Goal: Book appointment/travel/reservation

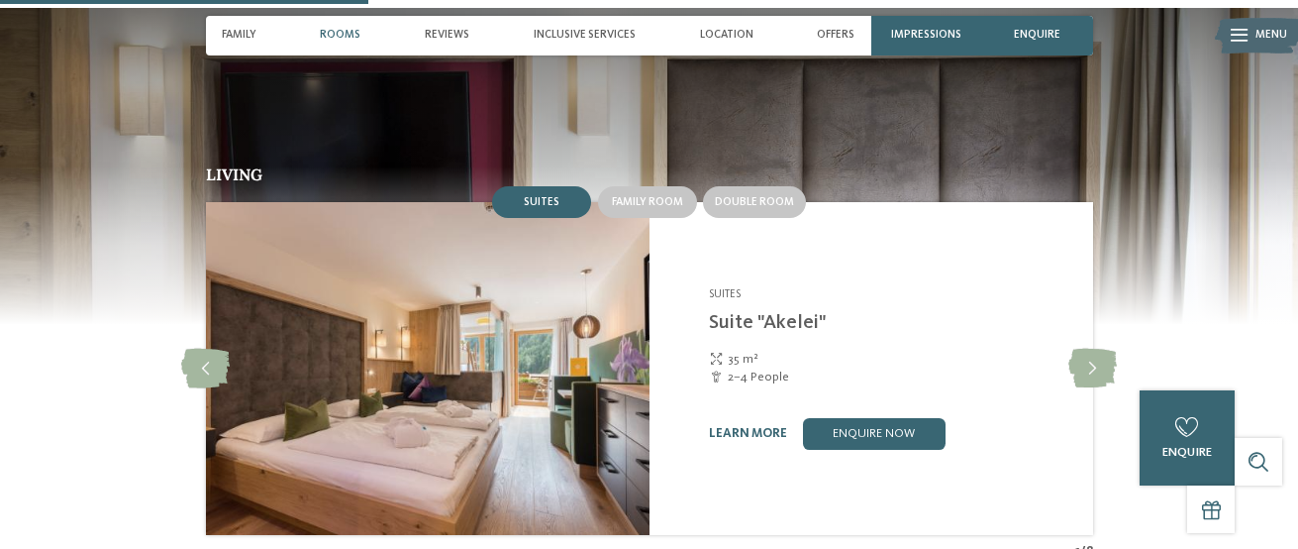
scroll to position [1636, 0]
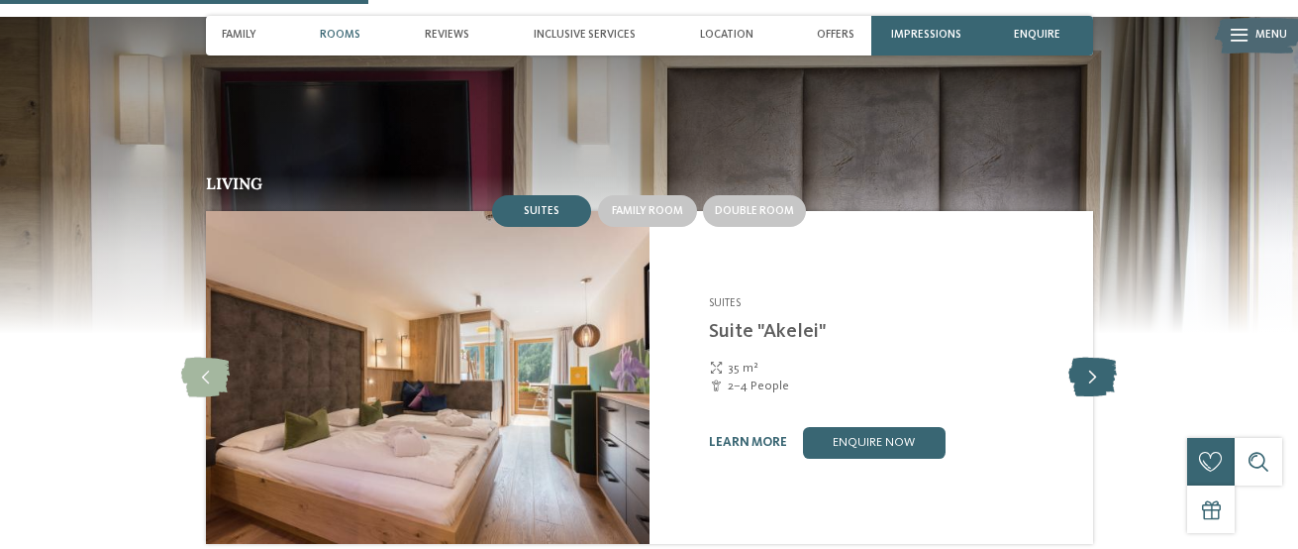
click at [1085, 357] on icon at bounding box center [1092, 377] width 49 height 40
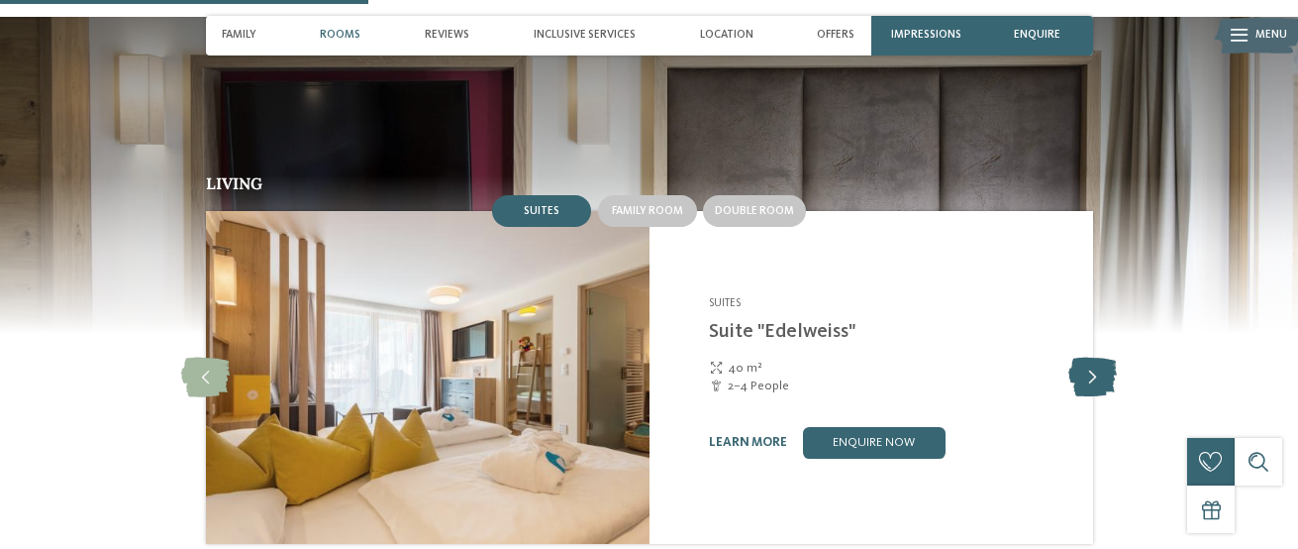
click at [1092, 357] on icon at bounding box center [1092, 377] width 49 height 40
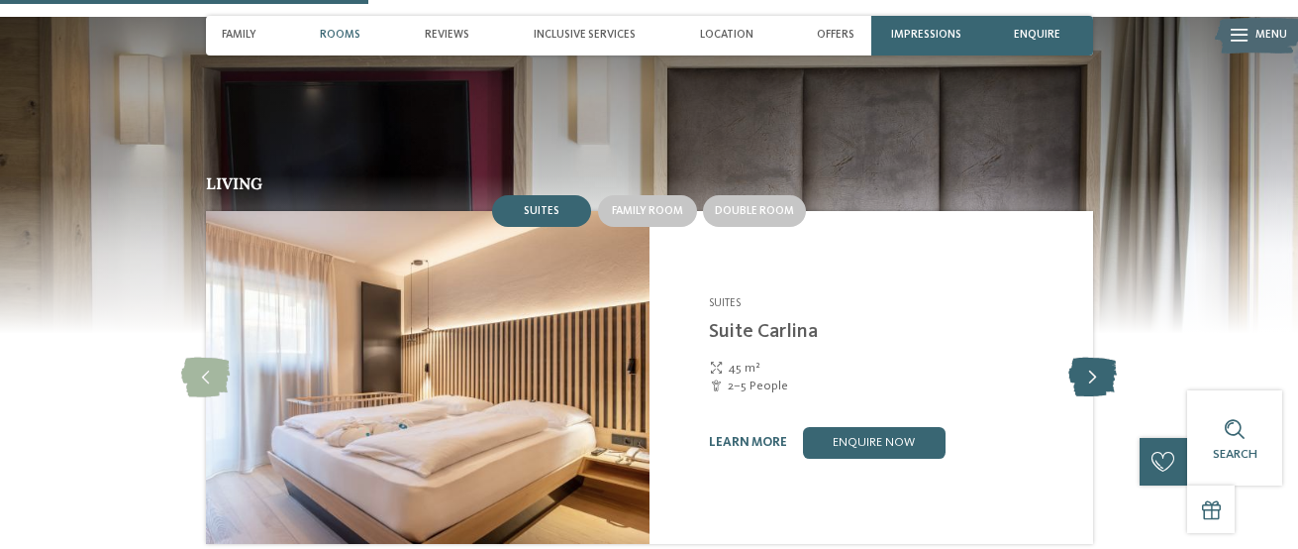
click at [1092, 357] on icon at bounding box center [1092, 377] width 49 height 40
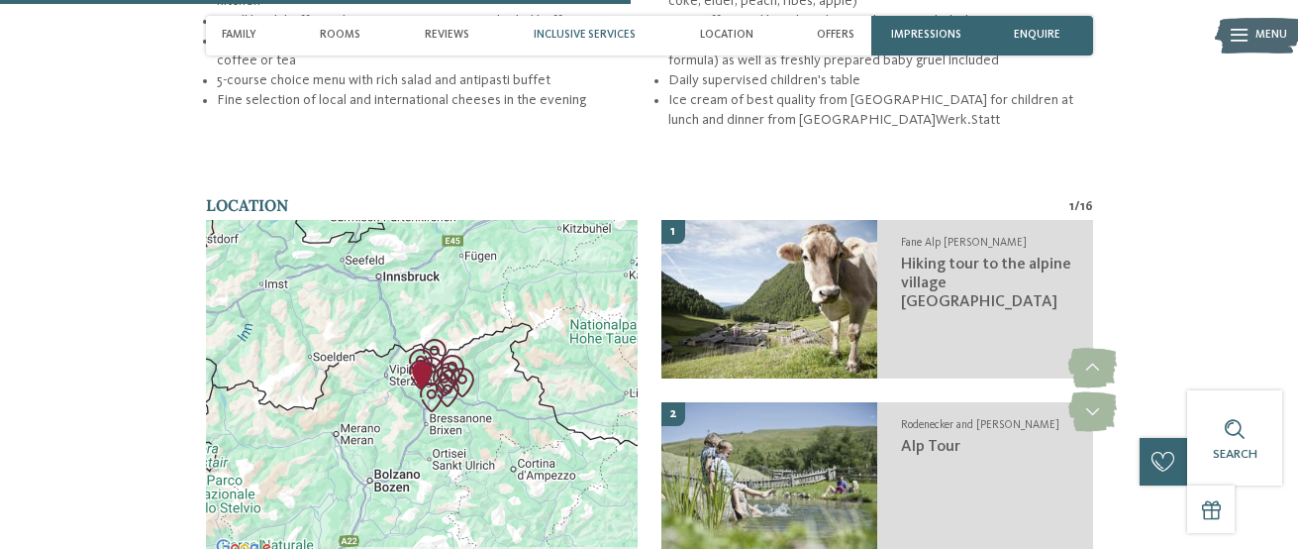
scroll to position [2804, 0]
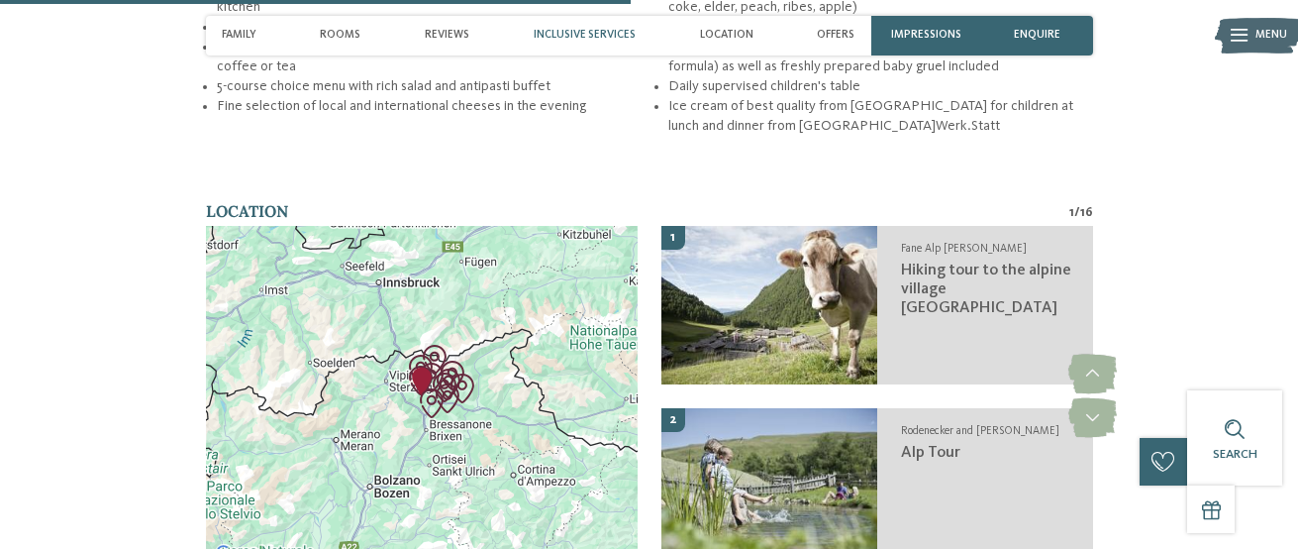
click at [439, 388] on img "Apple hiking tour in Naz" at bounding box center [432, 403] width 30 height 30
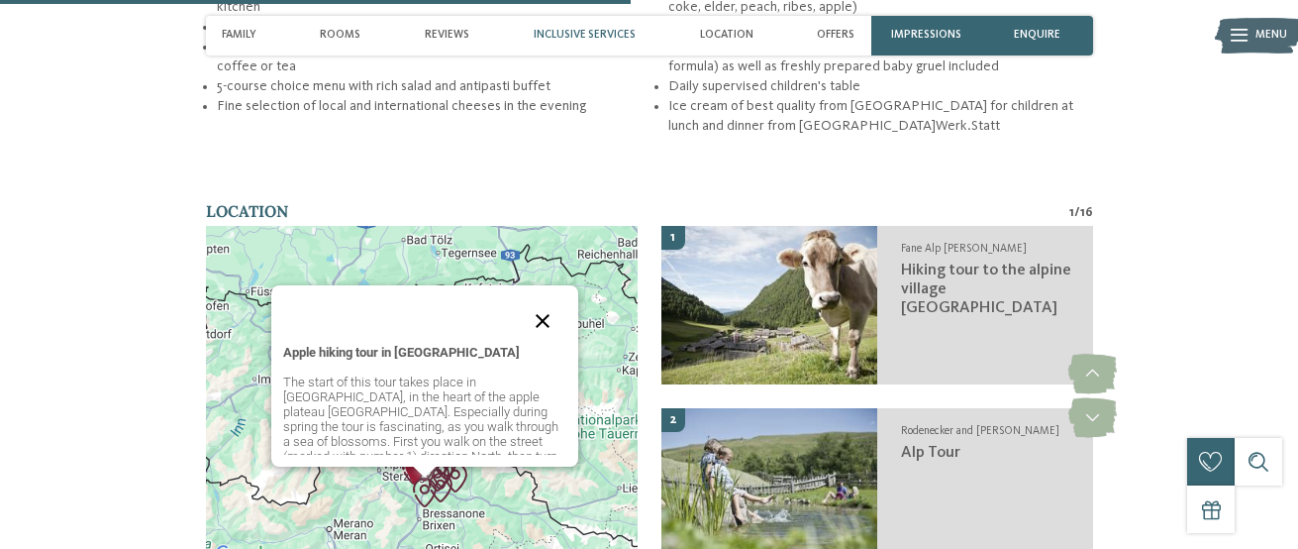
click at [546, 297] on button "Close" at bounding box center [543, 321] width 48 height 48
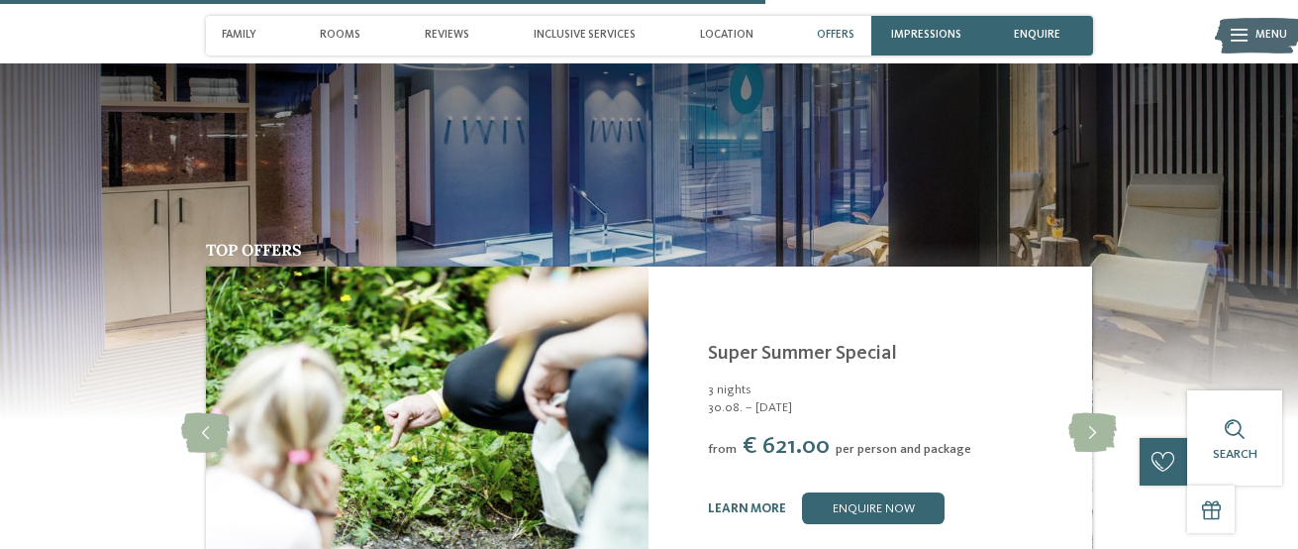
scroll to position [3393, 0]
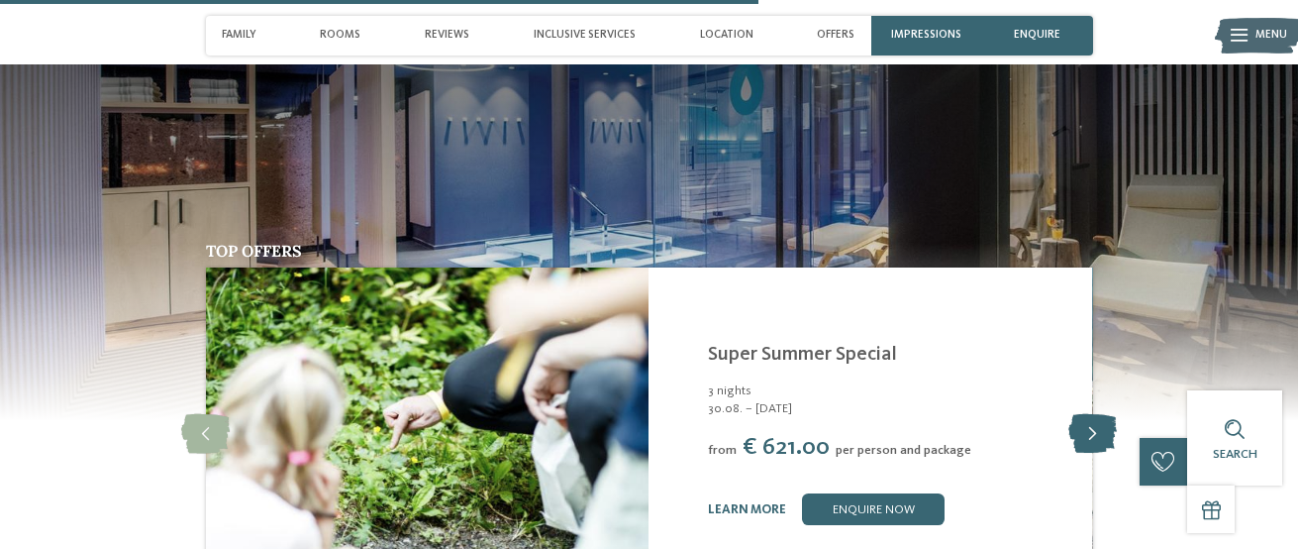
click at [1093, 414] on icon at bounding box center [1092, 434] width 49 height 40
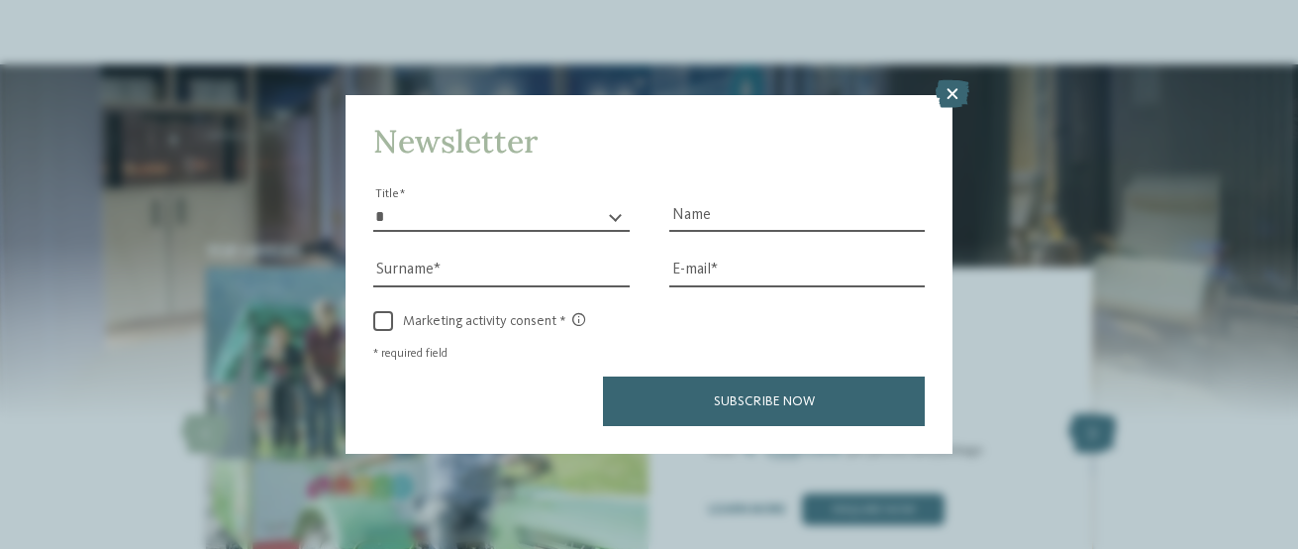
click at [1093, 357] on div "Newsletter * ** ** ****** ** Title Name Surname E-mail link link" at bounding box center [649, 274] width 1298 height 549
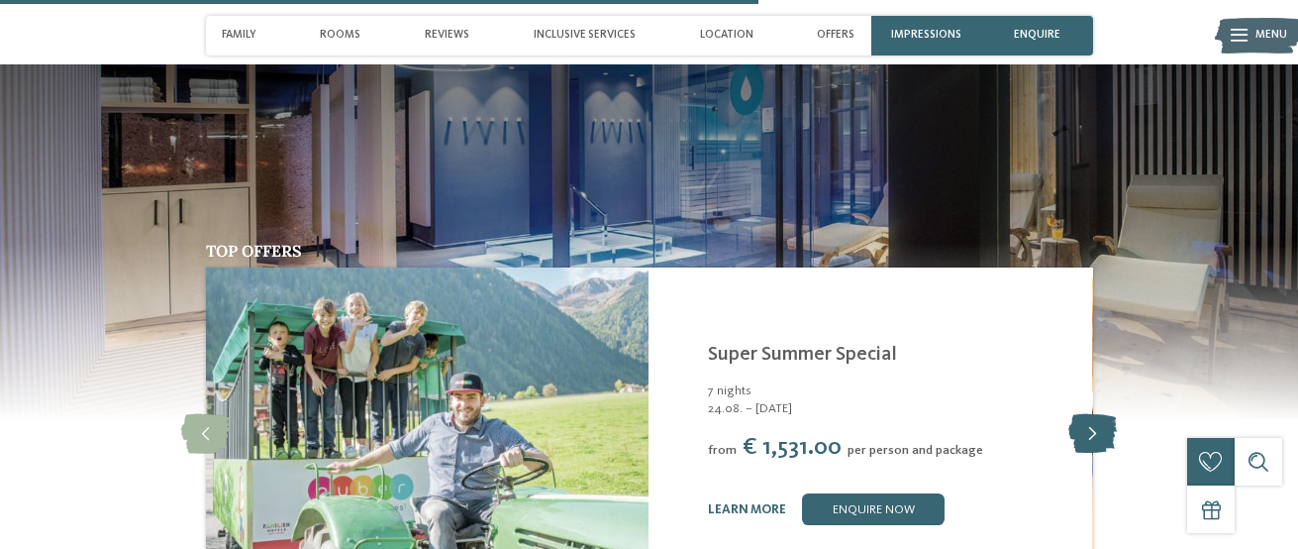
click at [1093, 414] on icon at bounding box center [1092, 434] width 49 height 40
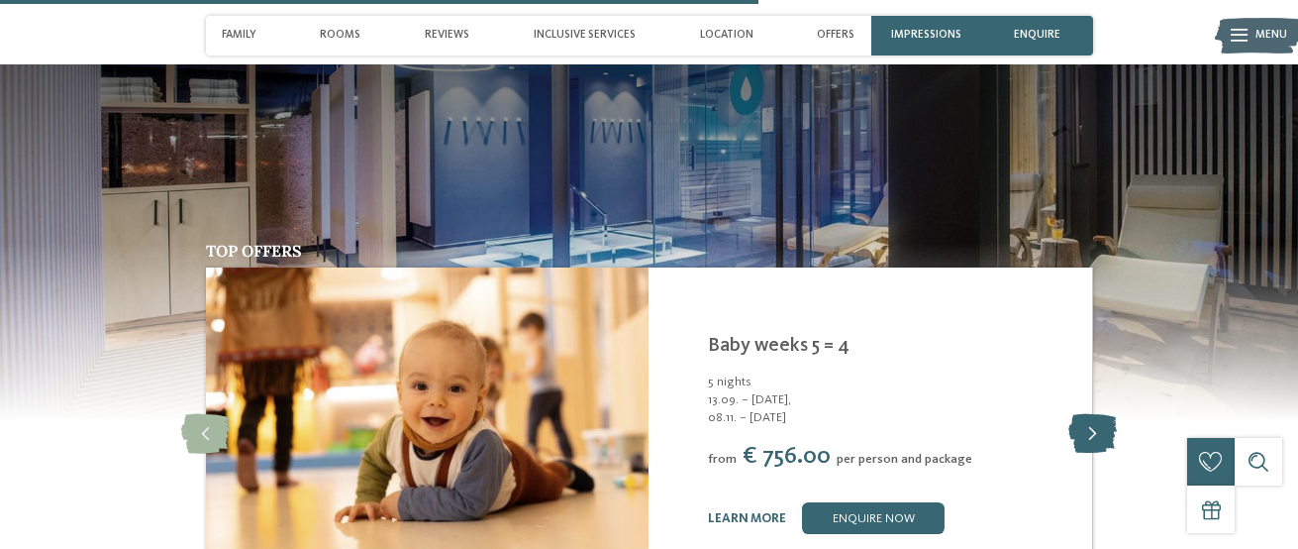
click at [1093, 414] on icon at bounding box center [1092, 434] width 49 height 40
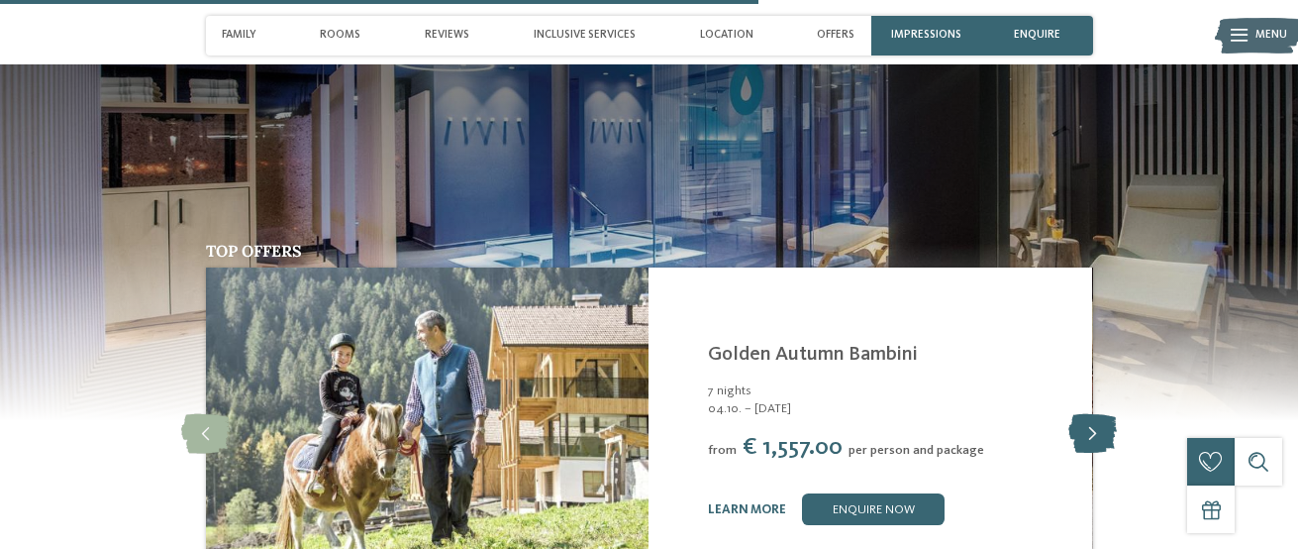
click at [1093, 414] on icon at bounding box center [1092, 434] width 49 height 40
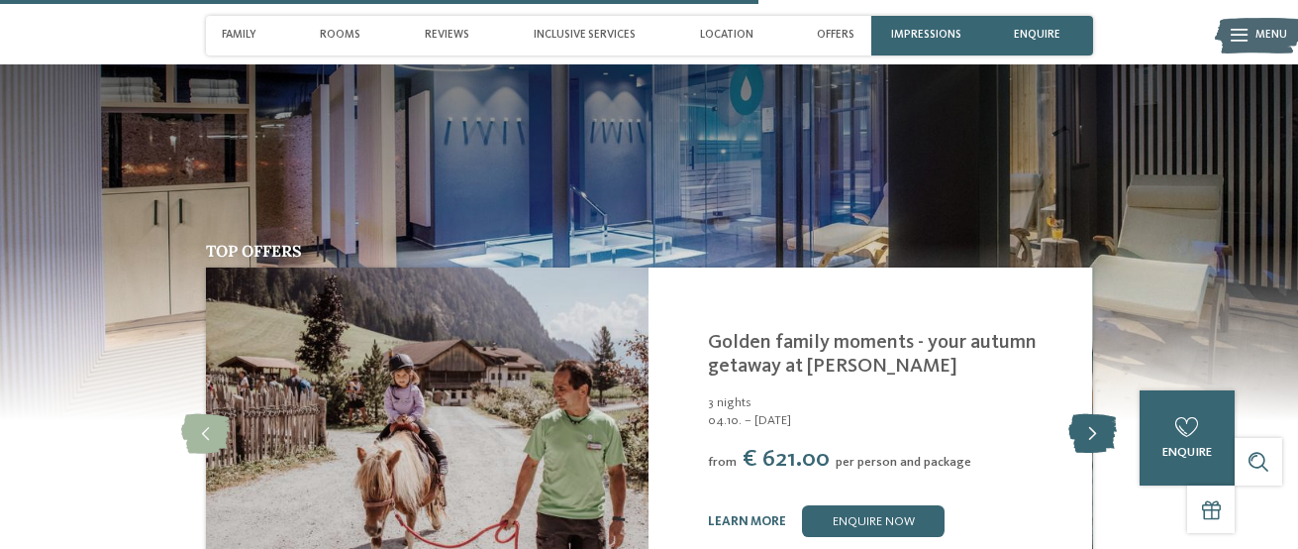
click at [1093, 414] on icon at bounding box center [1092, 434] width 49 height 40
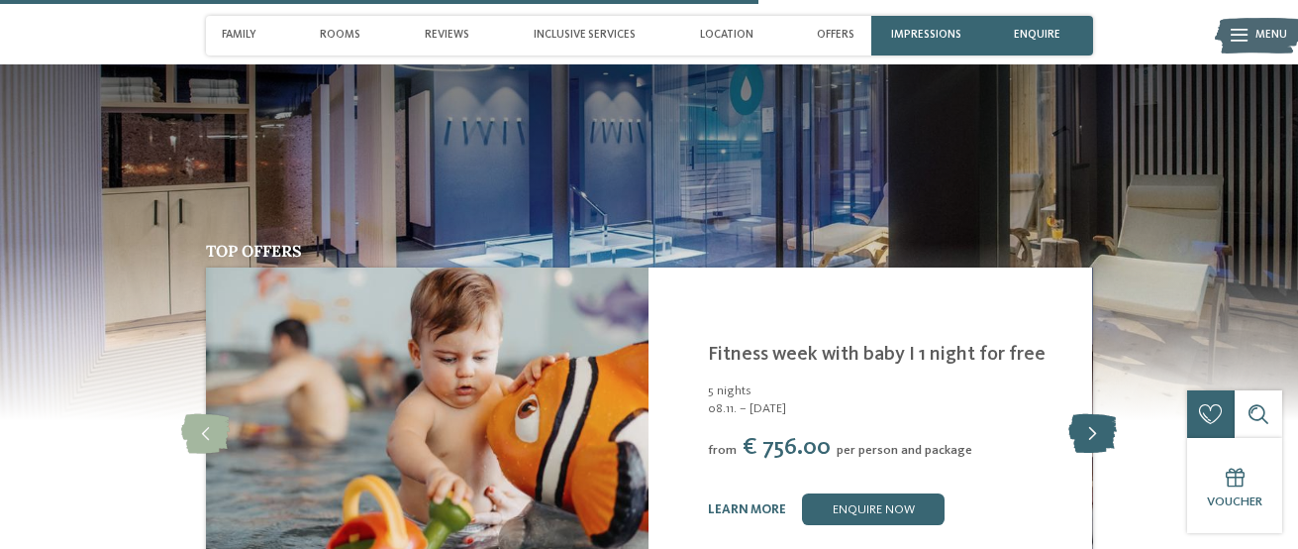
click at [1093, 414] on icon at bounding box center [1092, 434] width 49 height 40
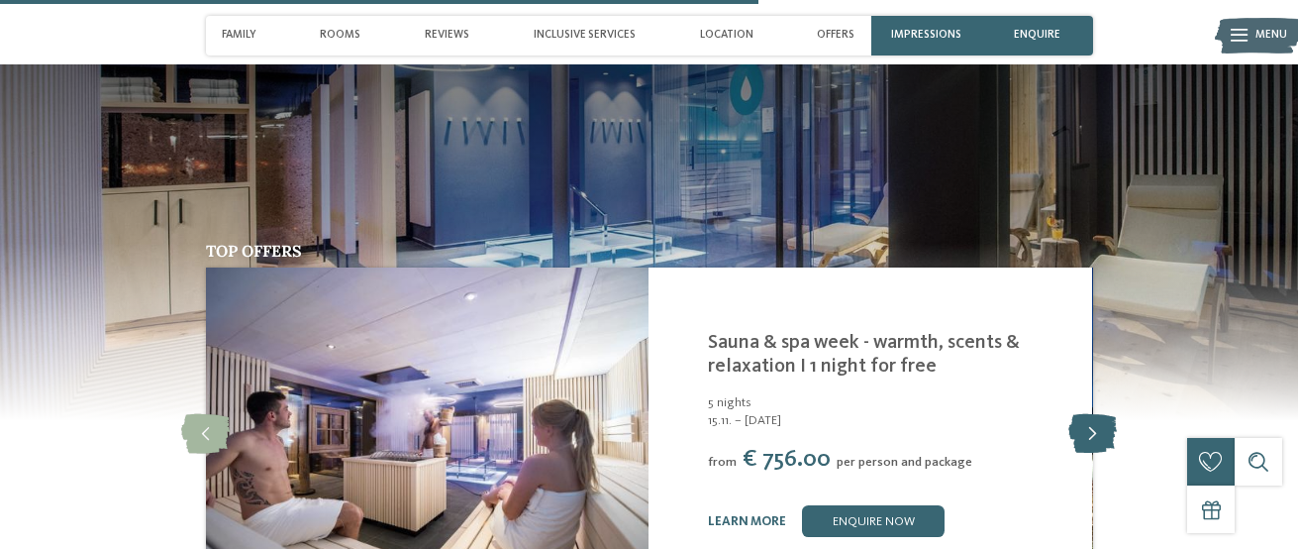
click at [1093, 414] on icon at bounding box center [1092, 434] width 49 height 40
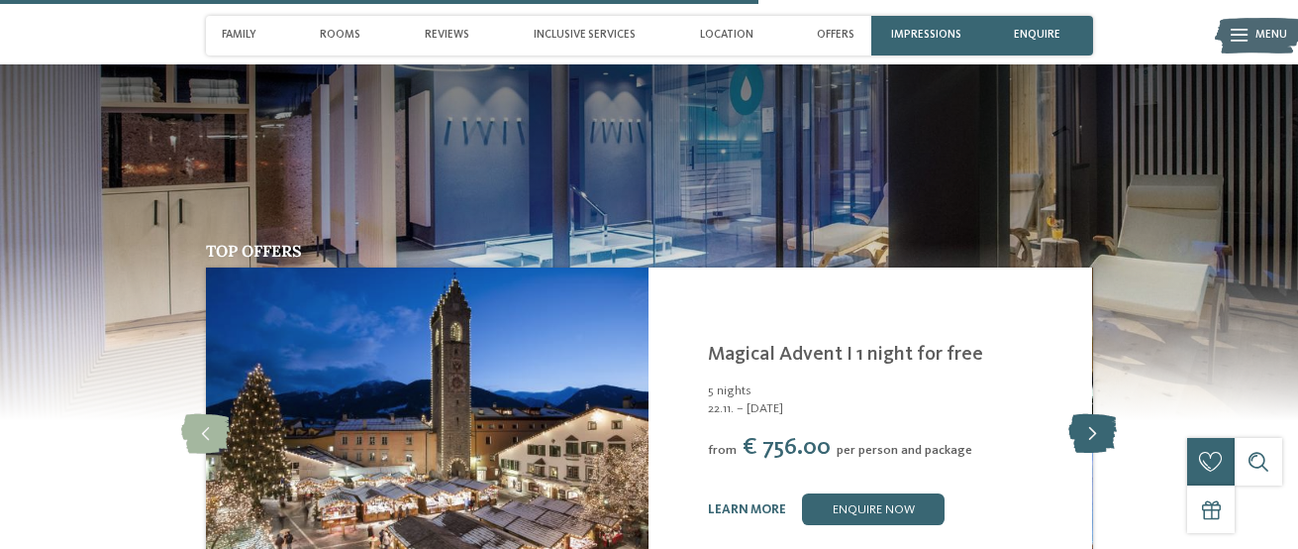
click at [1093, 414] on icon at bounding box center [1092, 434] width 49 height 40
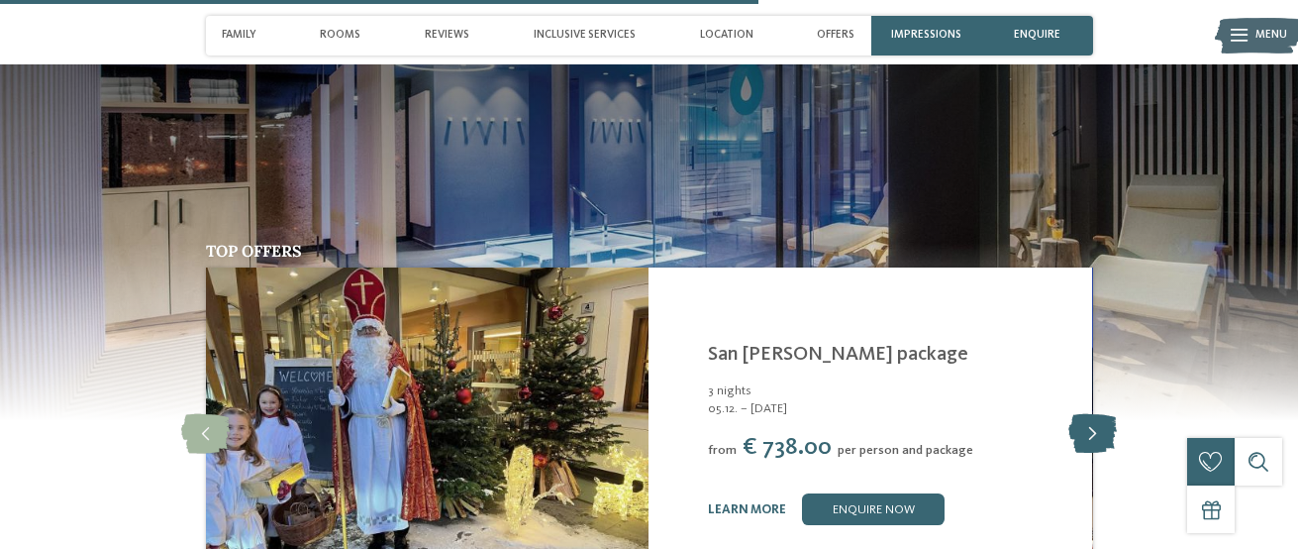
click at [1093, 414] on icon at bounding box center [1092, 434] width 49 height 40
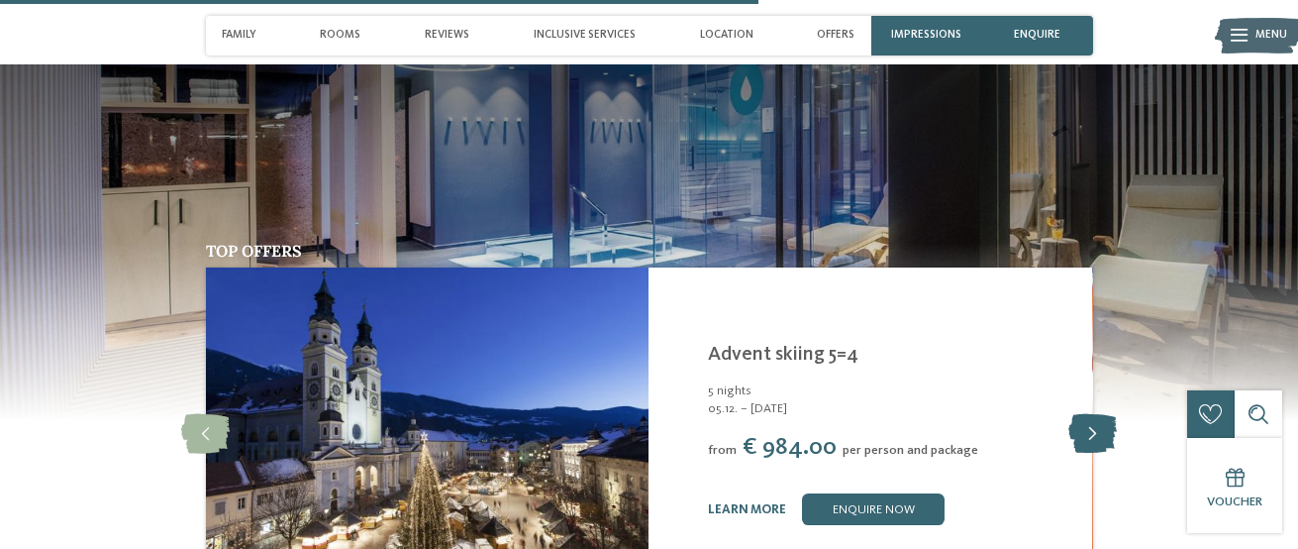
click at [1093, 414] on icon at bounding box center [1092, 434] width 49 height 40
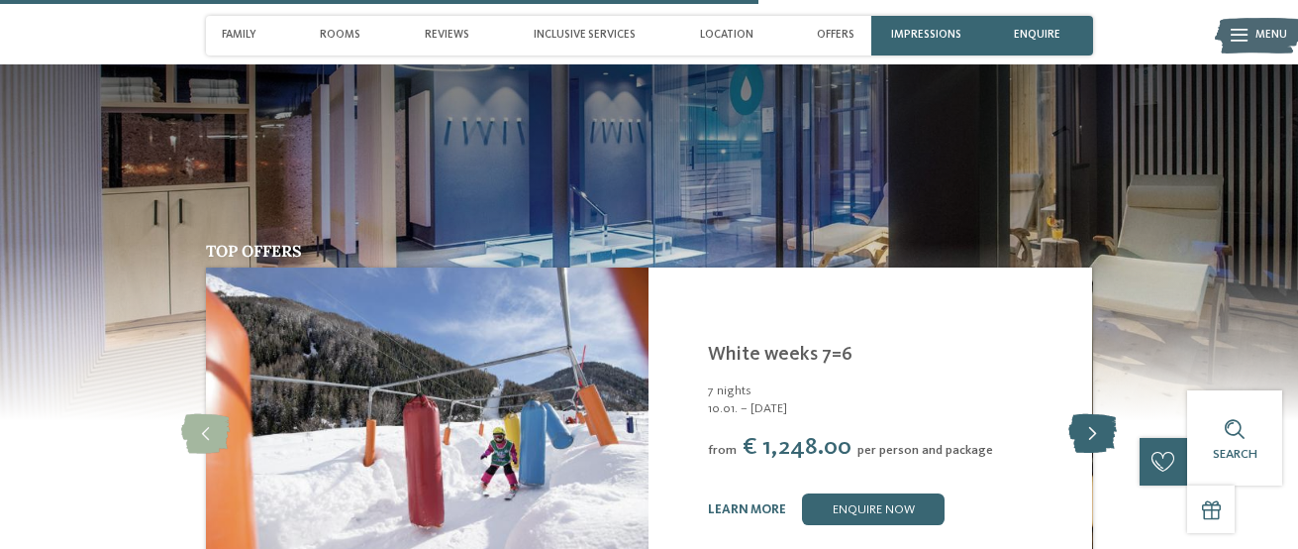
click at [1093, 414] on icon at bounding box center [1092, 434] width 49 height 40
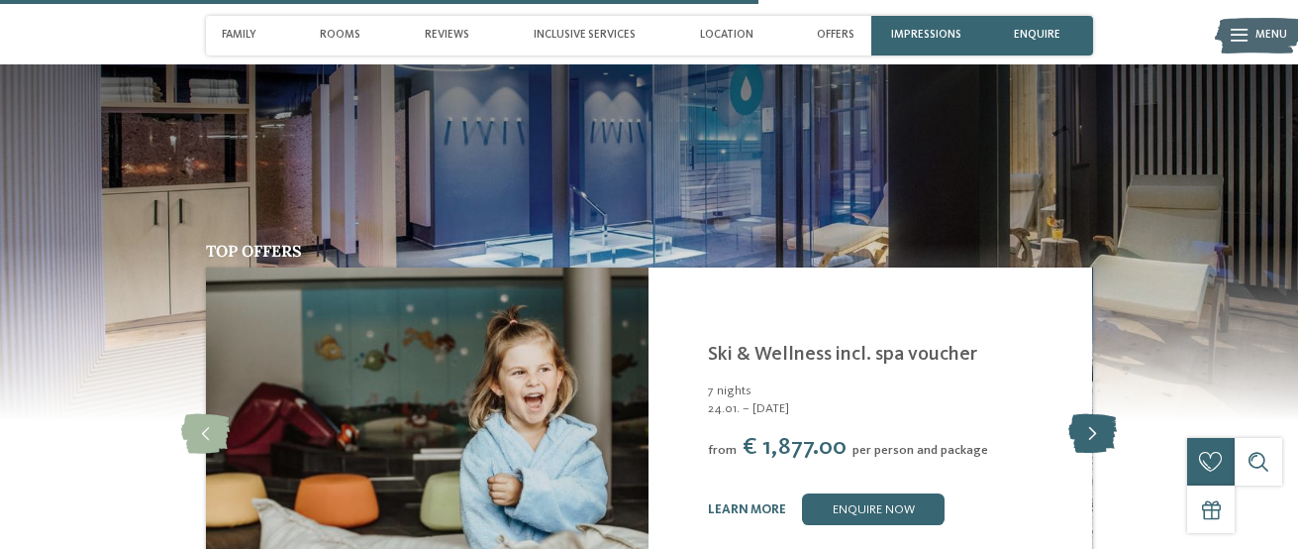
click at [1093, 414] on icon at bounding box center [1092, 434] width 49 height 40
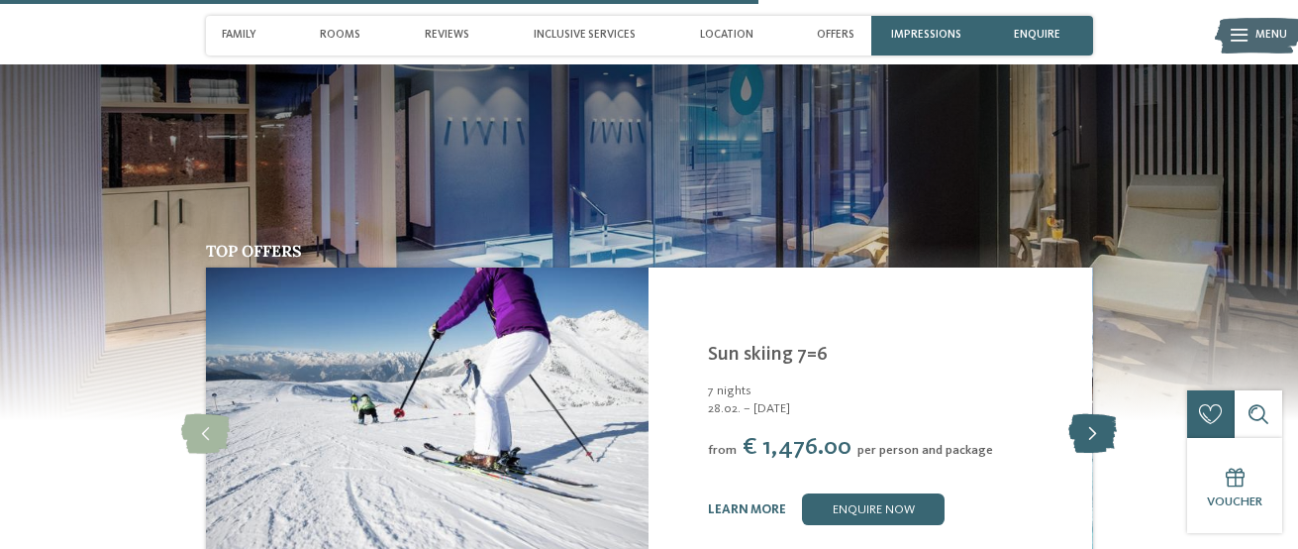
click at [1093, 414] on icon at bounding box center [1092, 434] width 49 height 40
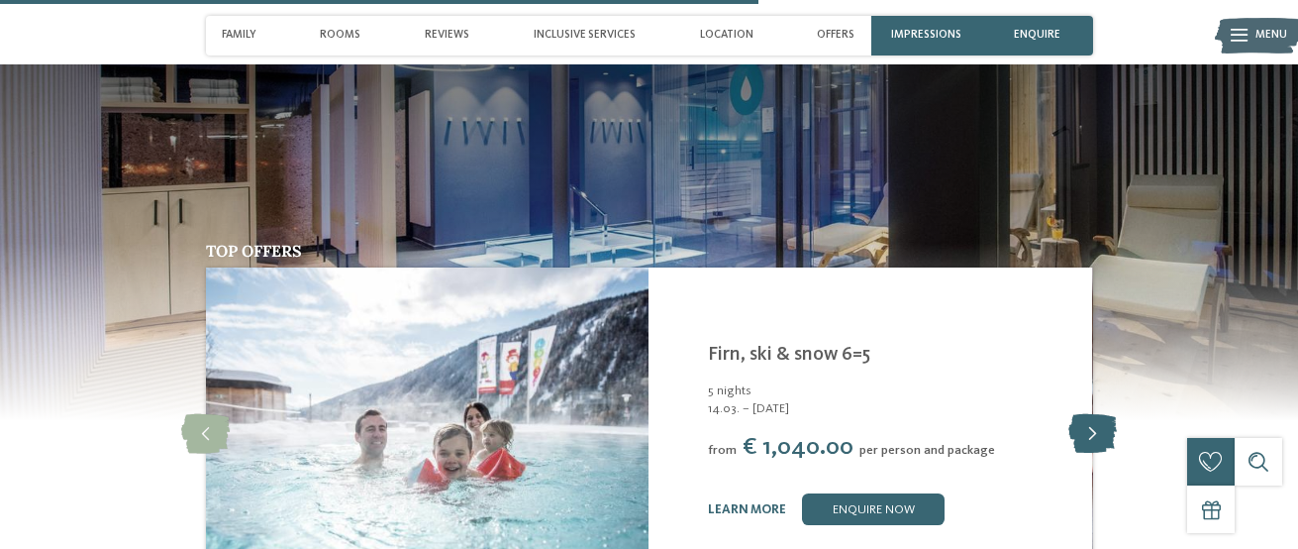
click at [1093, 414] on icon at bounding box center [1092, 434] width 49 height 40
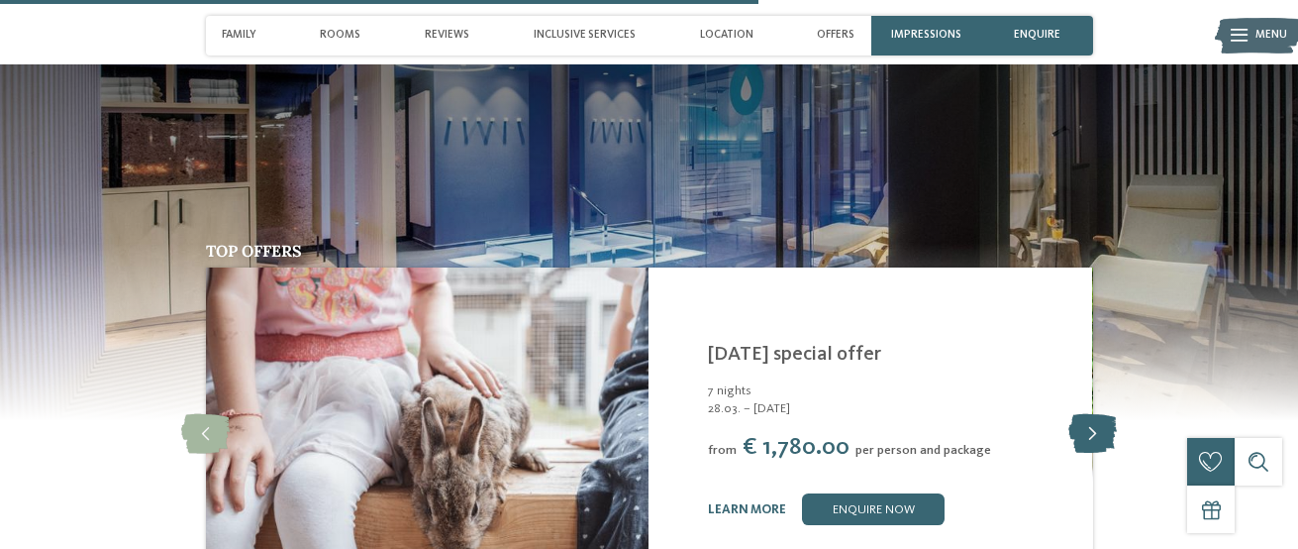
click at [1093, 414] on icon at bounding box center [1092, 434] width 49 height 40
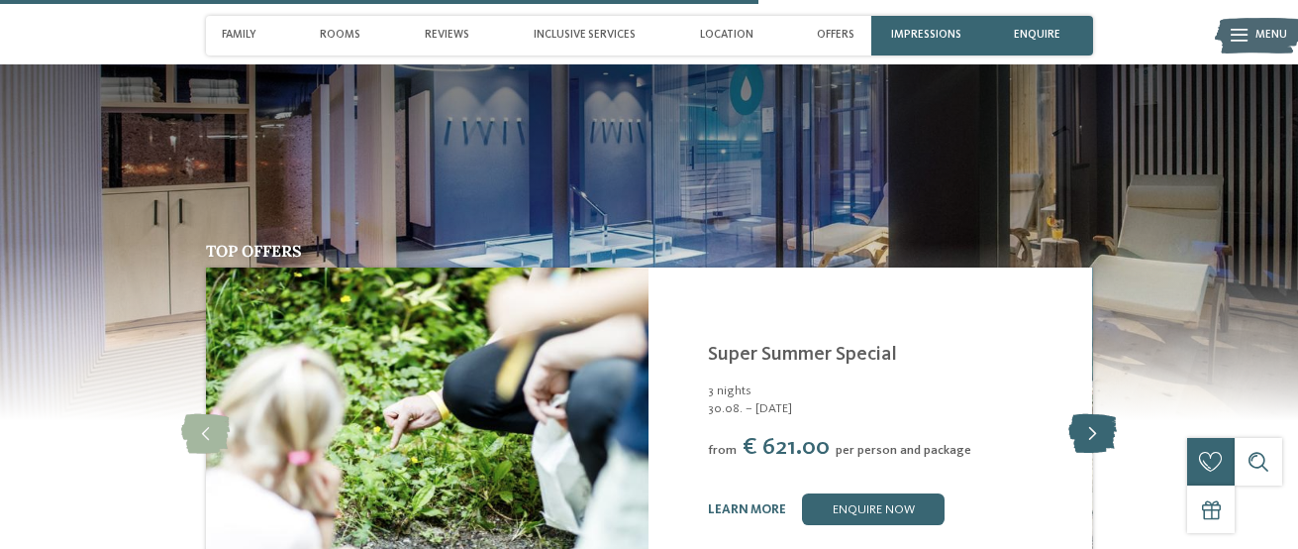
click at [1093, 414] on icon at bounding box center [1092, 434] width 49 height 40
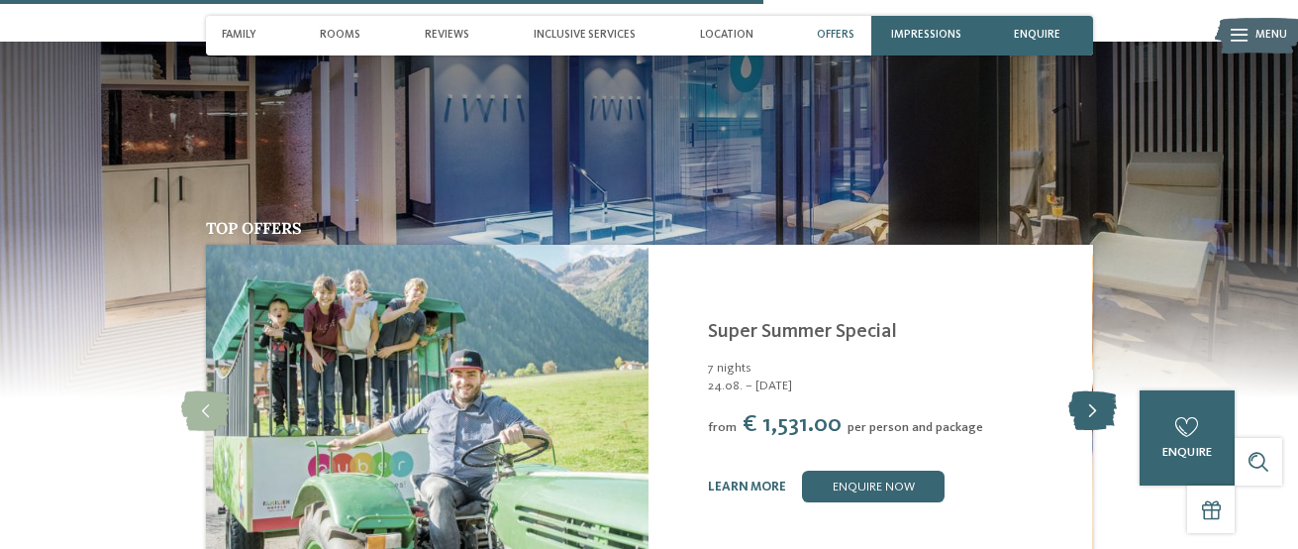
scroll to position [3418, 0]
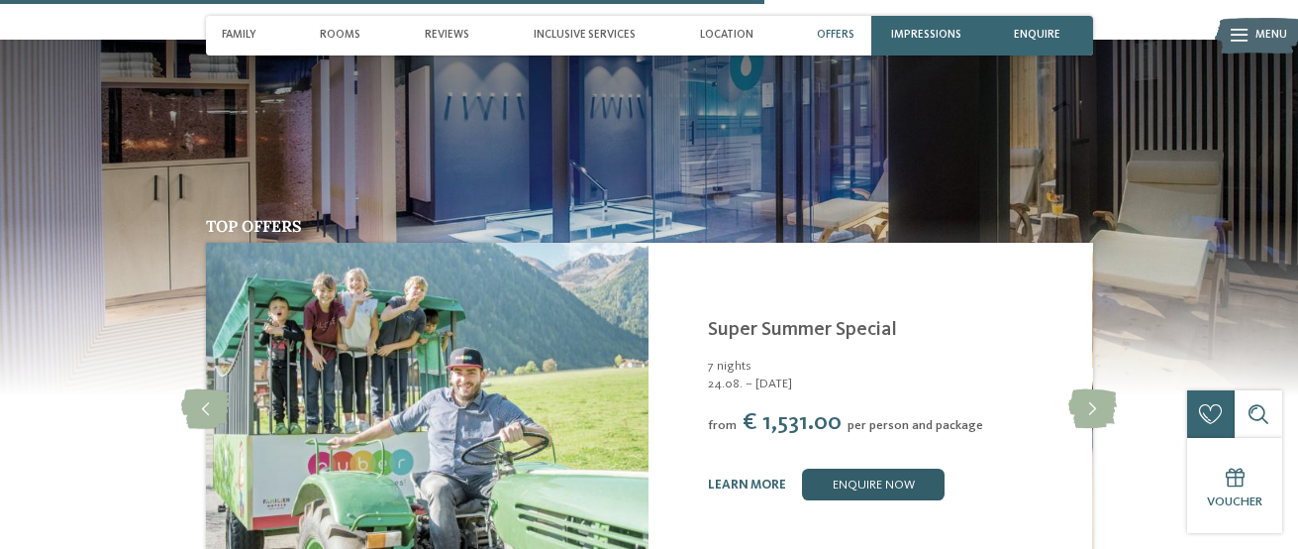
click at [891, 468] on link "enquire now" at bounding box center [873, 484] width 143 height 32
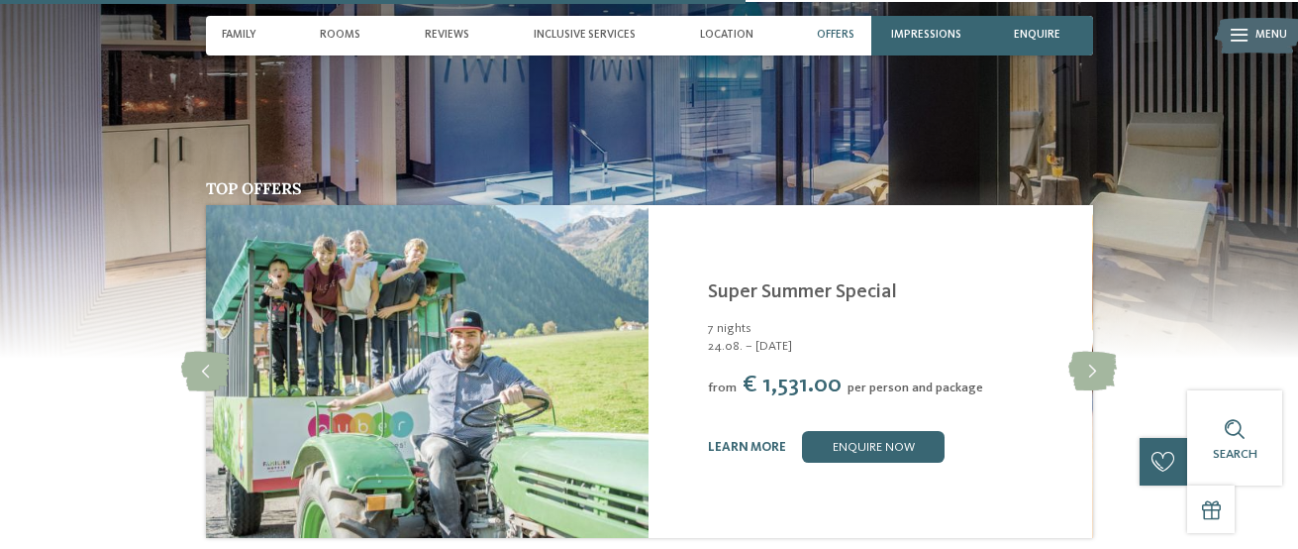
scroll to position [3472, 0]
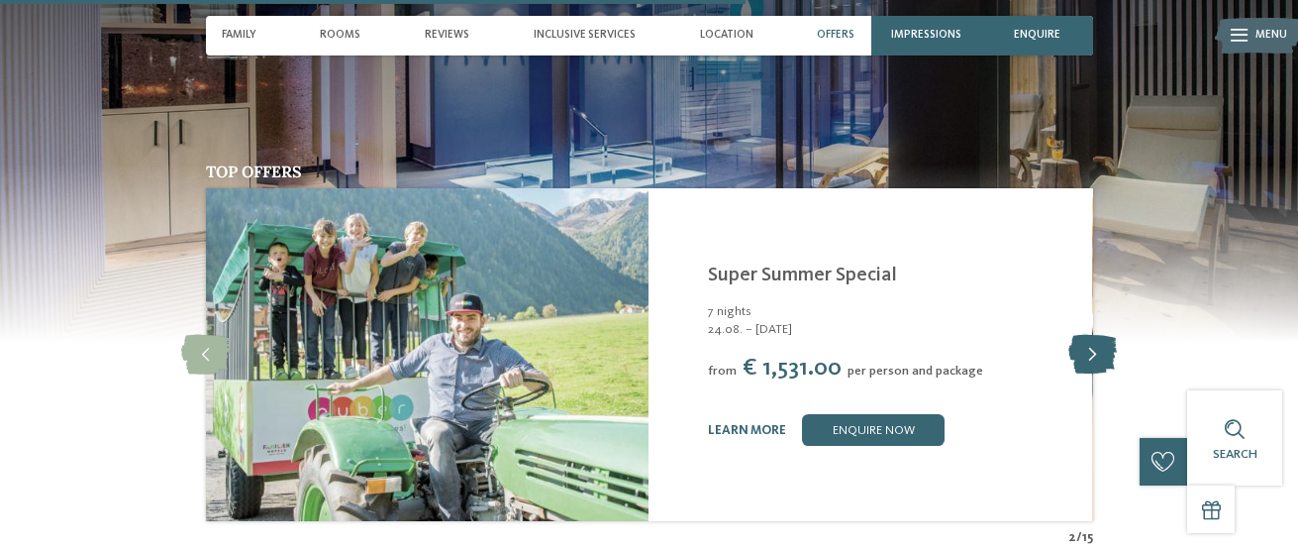
click at [1106, 335] on icon at bounding box center [1092, 355] width 49 height 40
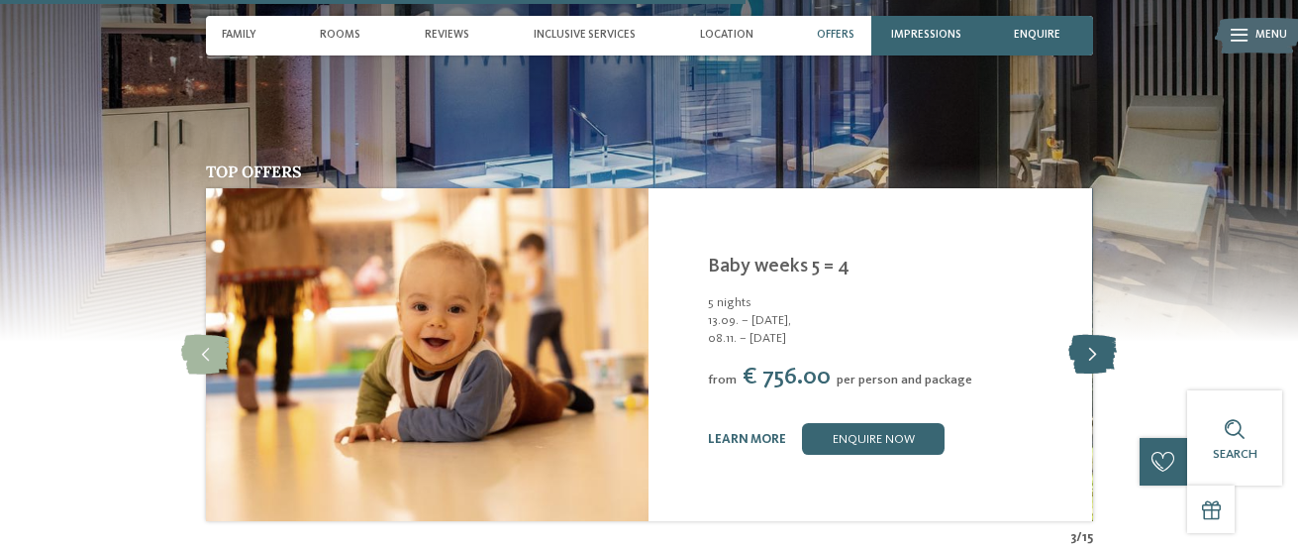
click at [1095, 335] on icon at bounding box center [1092, 355] width 49 height 40
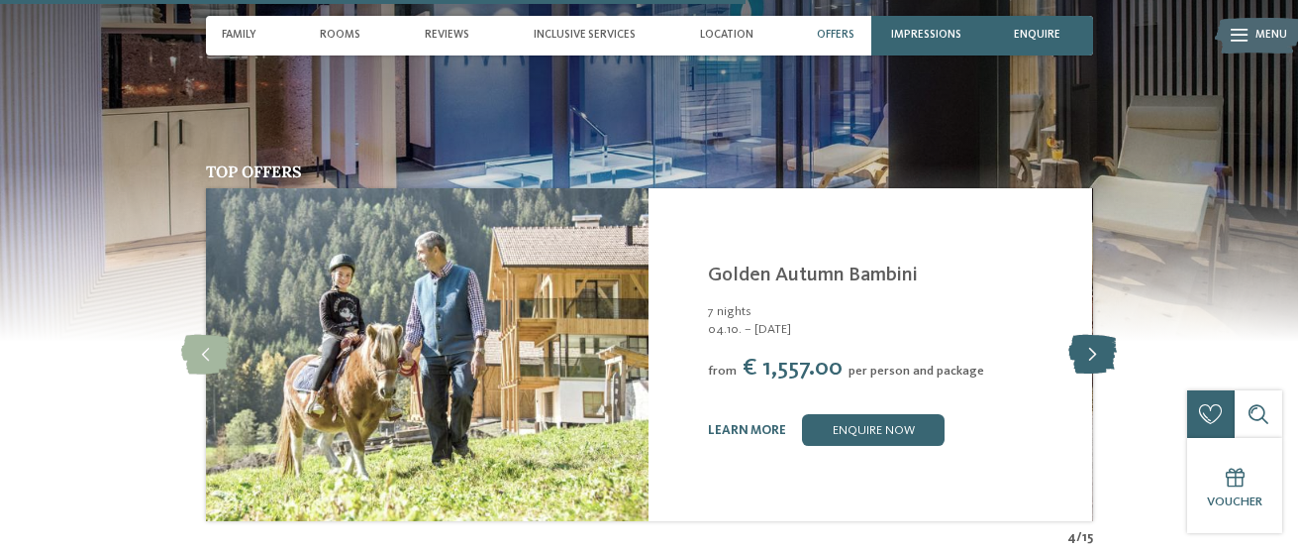
click at [1095, 335] on icon at bounding box center [1092, 355] width 49 height 40
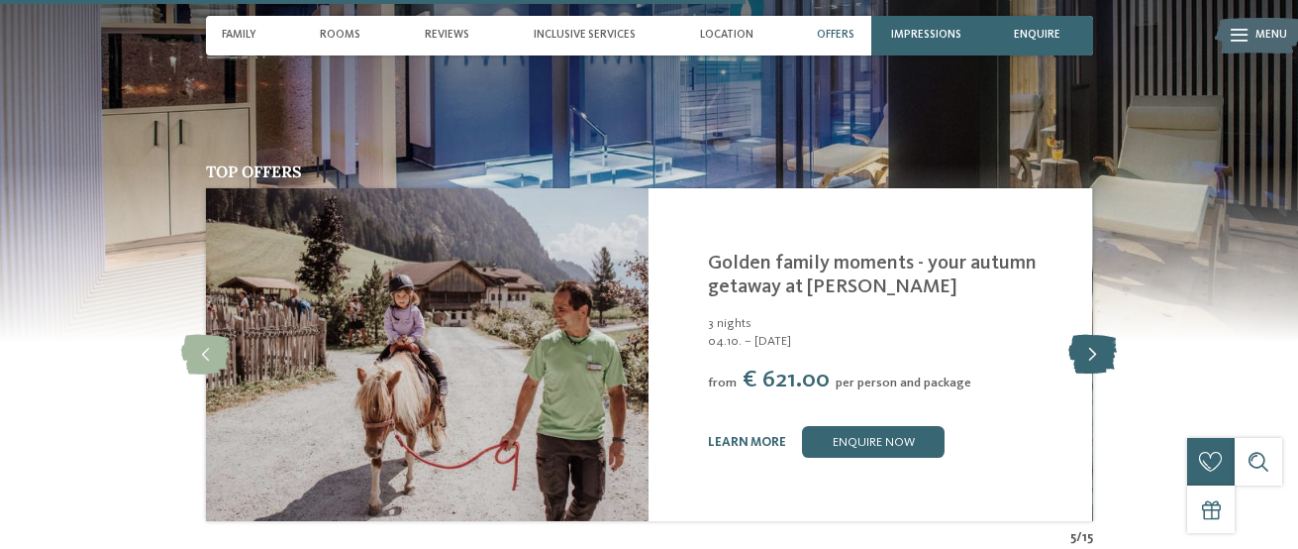
click at [1095, 335] on icon at bounding box center [1092, 355] width 49 height 40
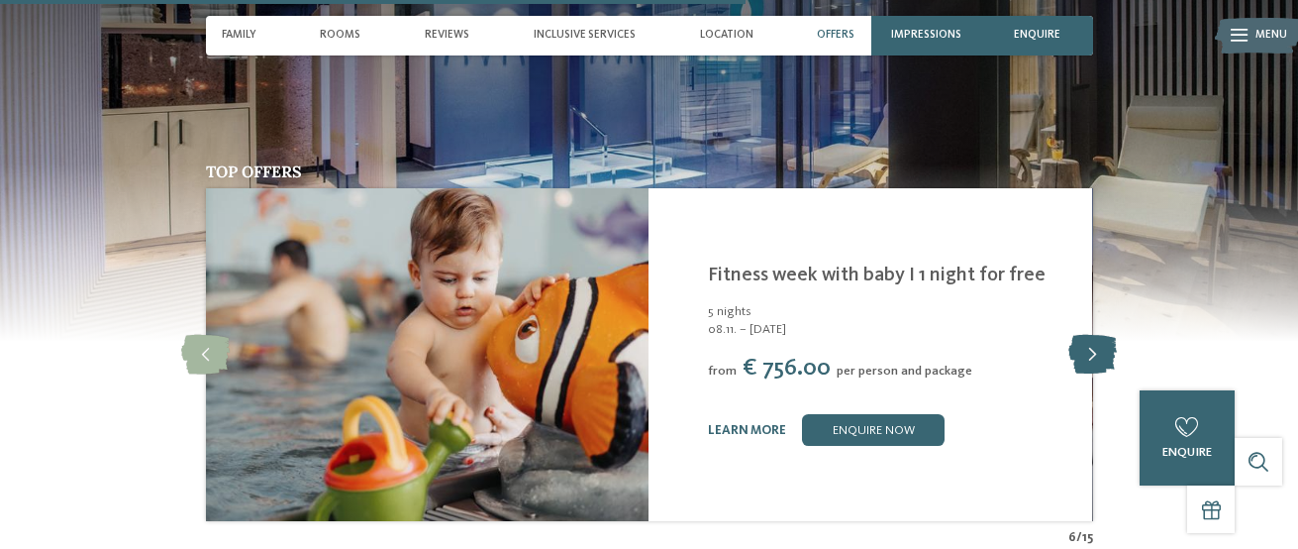
click at [1095, 335] on icon at bounding box center [1092, 355] width 49 height 40
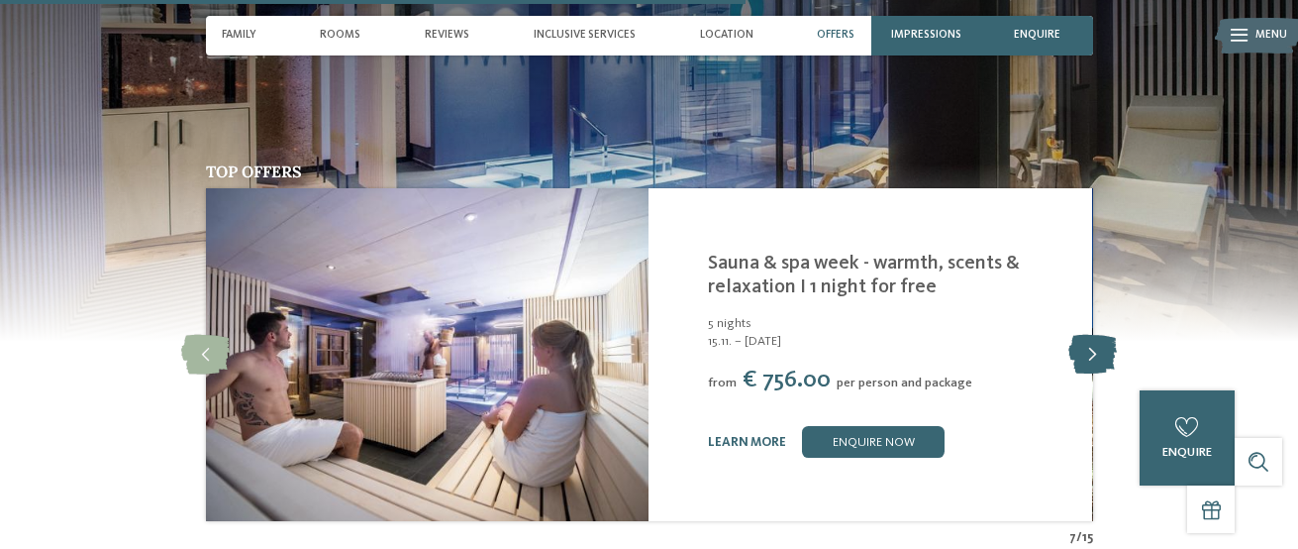
click at [1095, 335] on icon at bounding box center [1092, 355] width 49 height 40
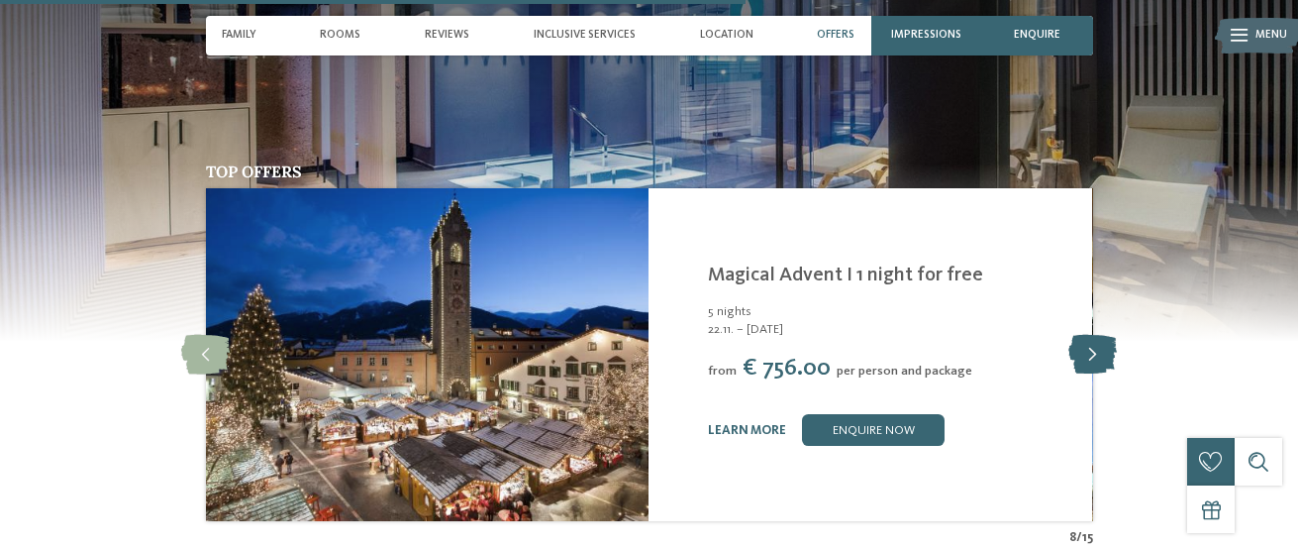
click at [1095, 335] on icon at bounding box center [1092, 355] width 49 height 40
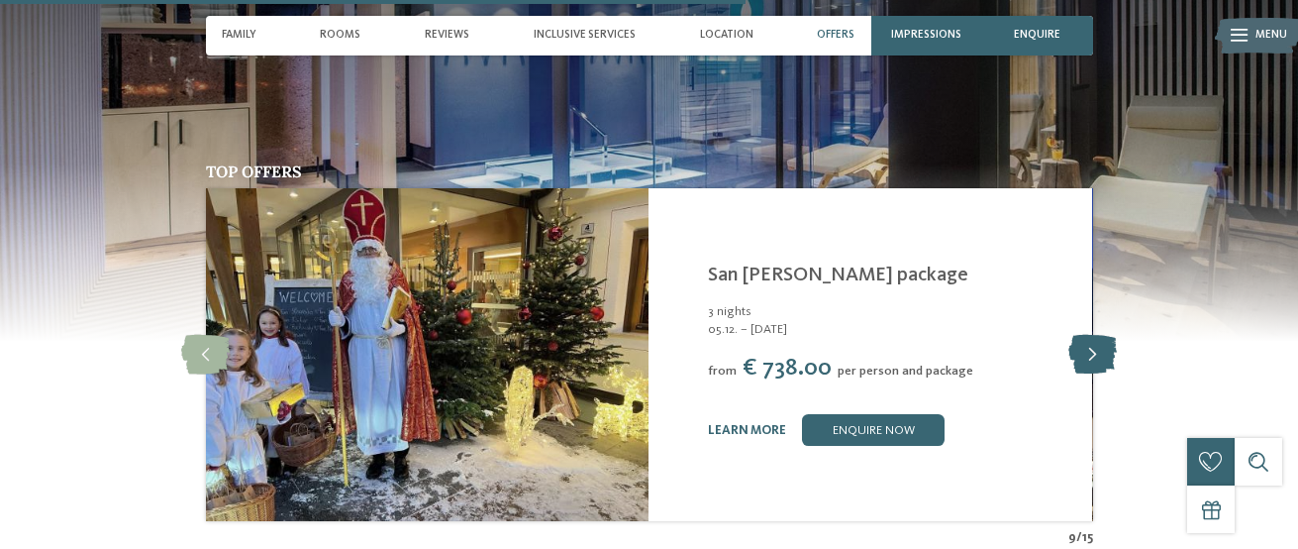
click at [1095, 335] on icon at bounding box center [1092, 355] width 49 height 40
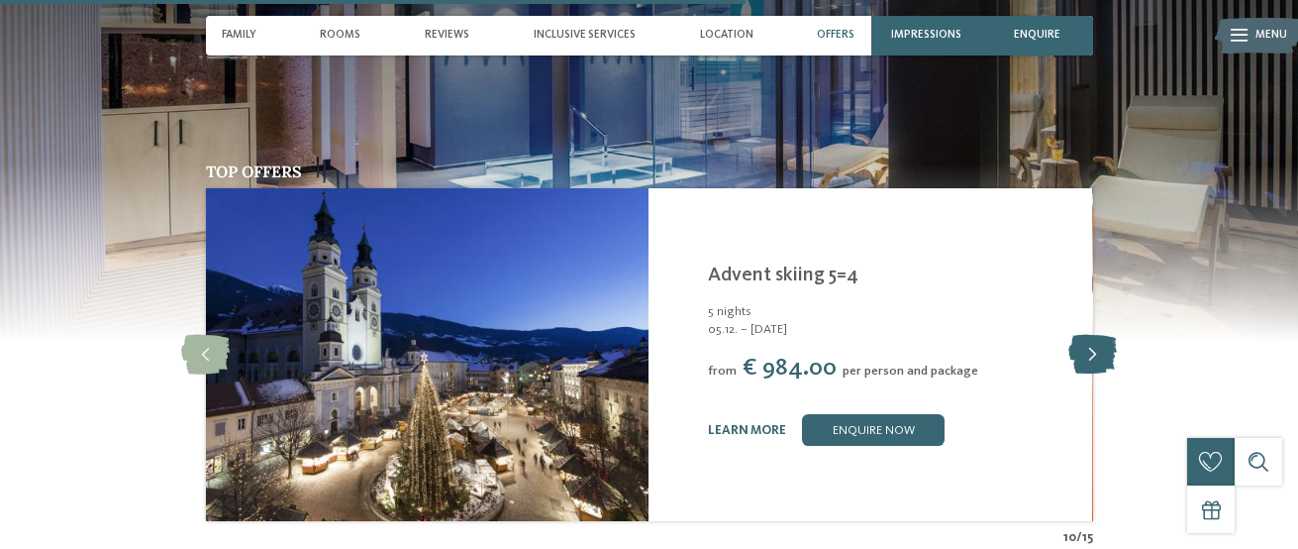
click at [1095, 335] on icon at bounding box center [1092, 355] width 49 height 40
